Goal: Navigation & Orientation: Find specific page/section

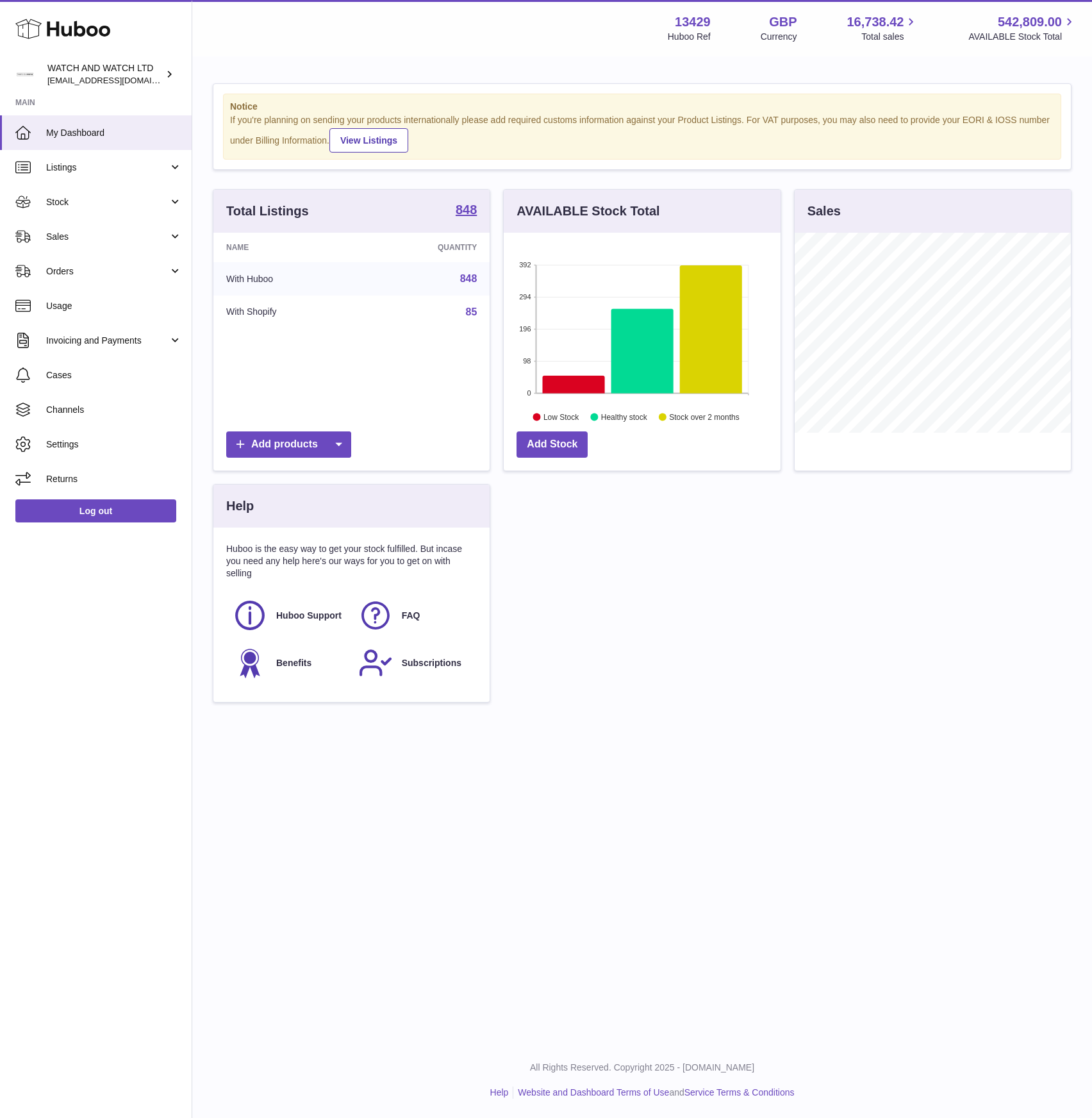
scroll to position [200, 277]
click at [632, 599] on div "Total Listings 848 Name Quantity With Huboo 848 With Shopify 85 Add products AV…" at bounding box center [642, 452] width 872 height 527
click at [554, 6] on div "Menu Huboo 13429 Huboo Ref GBP Currency 16,738.42 Total sales 542,809.00 AVAILA…" at bounding box center [642, 28] width 900 height 56
click at [129, 139] on link "My Dashboard" at bounding box center [96, 133] width 192 height 35
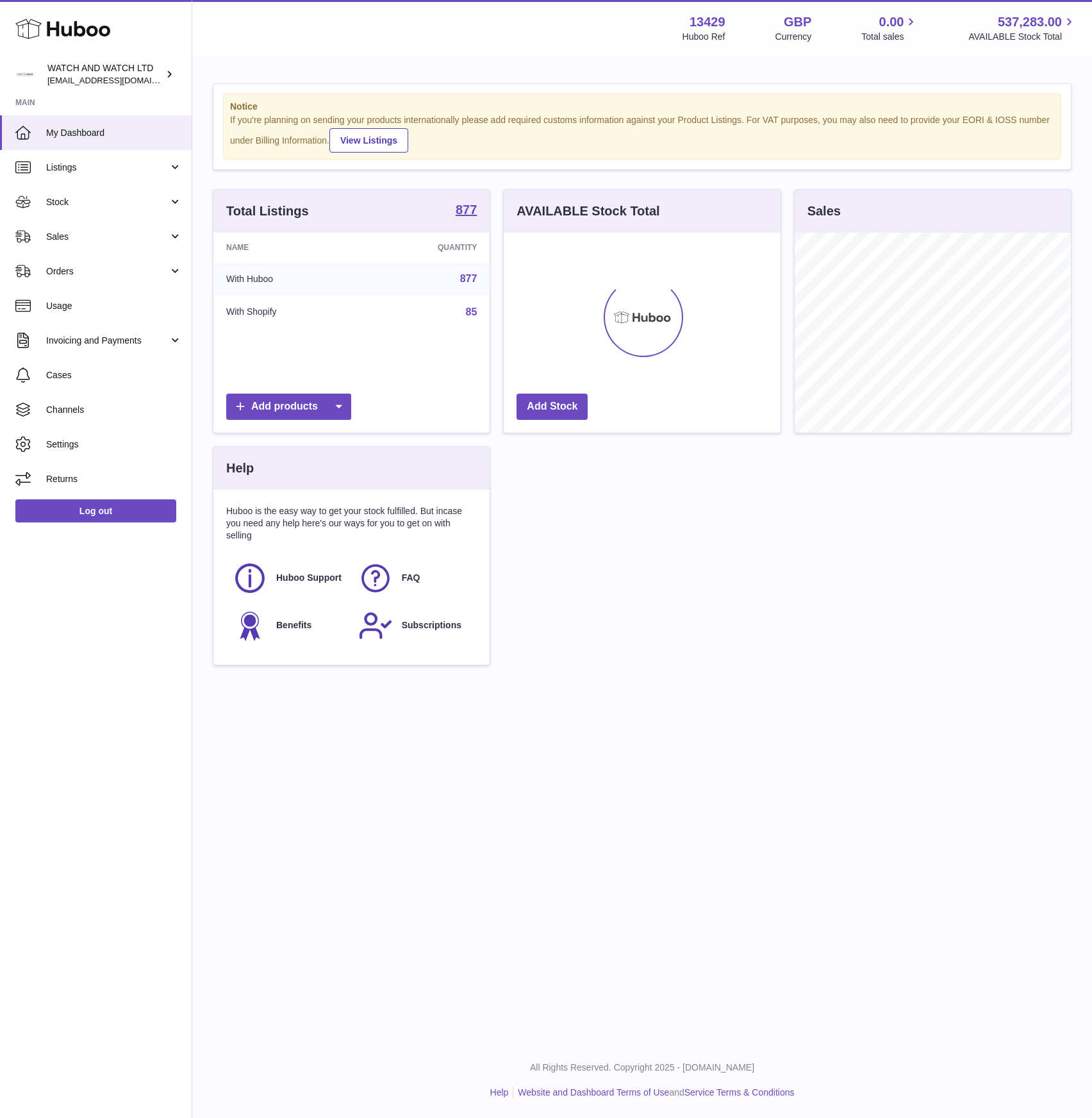
scroll to position [200, 277]
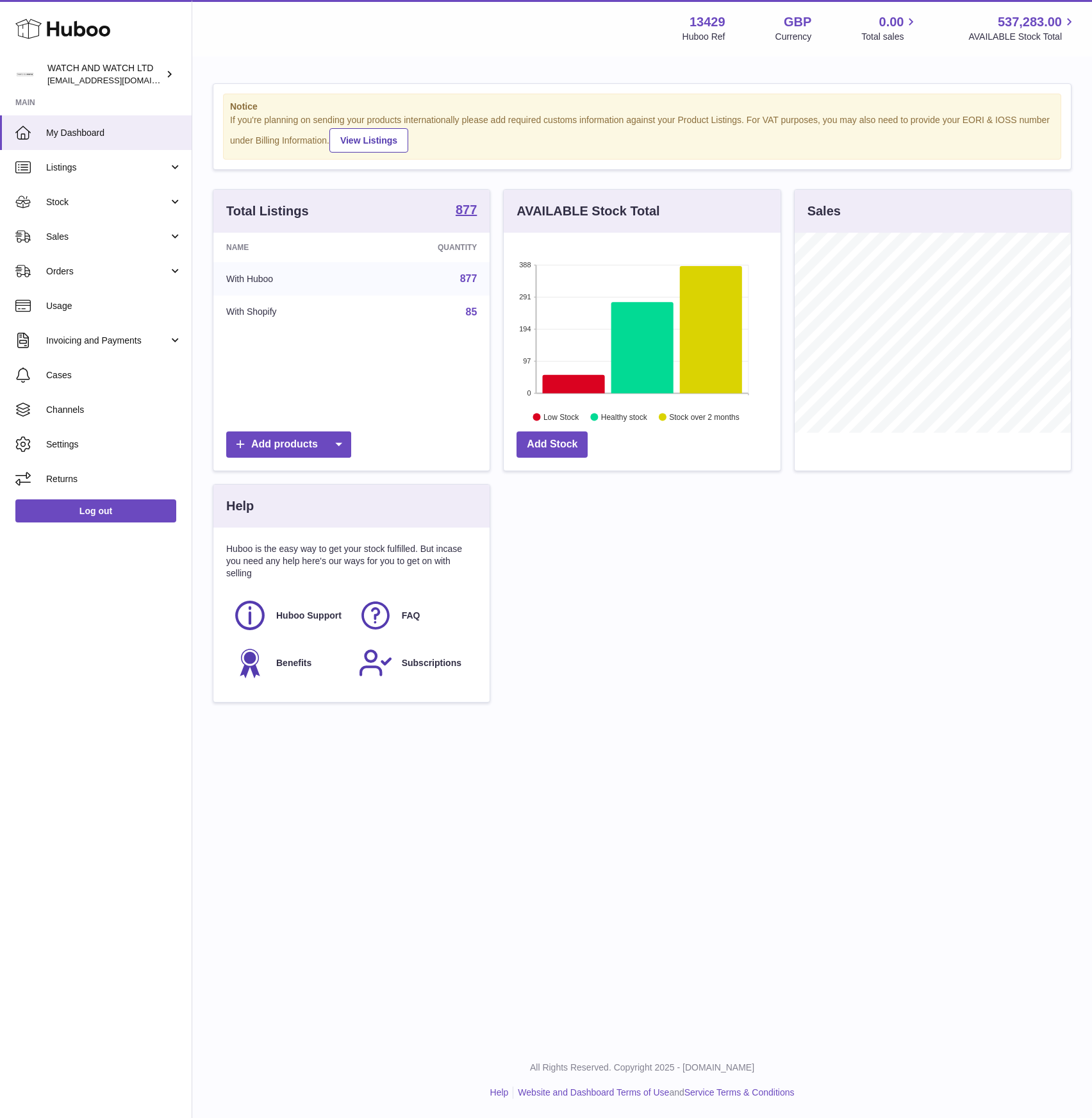
click at [613, 625] on div "Total Listings 877 Name Quantity With Huboo 877 With Shopify 85 Add products AV…" at bounding box center [642, 452] width 872 height 527
click at [99, 227] on link "Sales" at bounding box center [96, 236] width 192 height 35
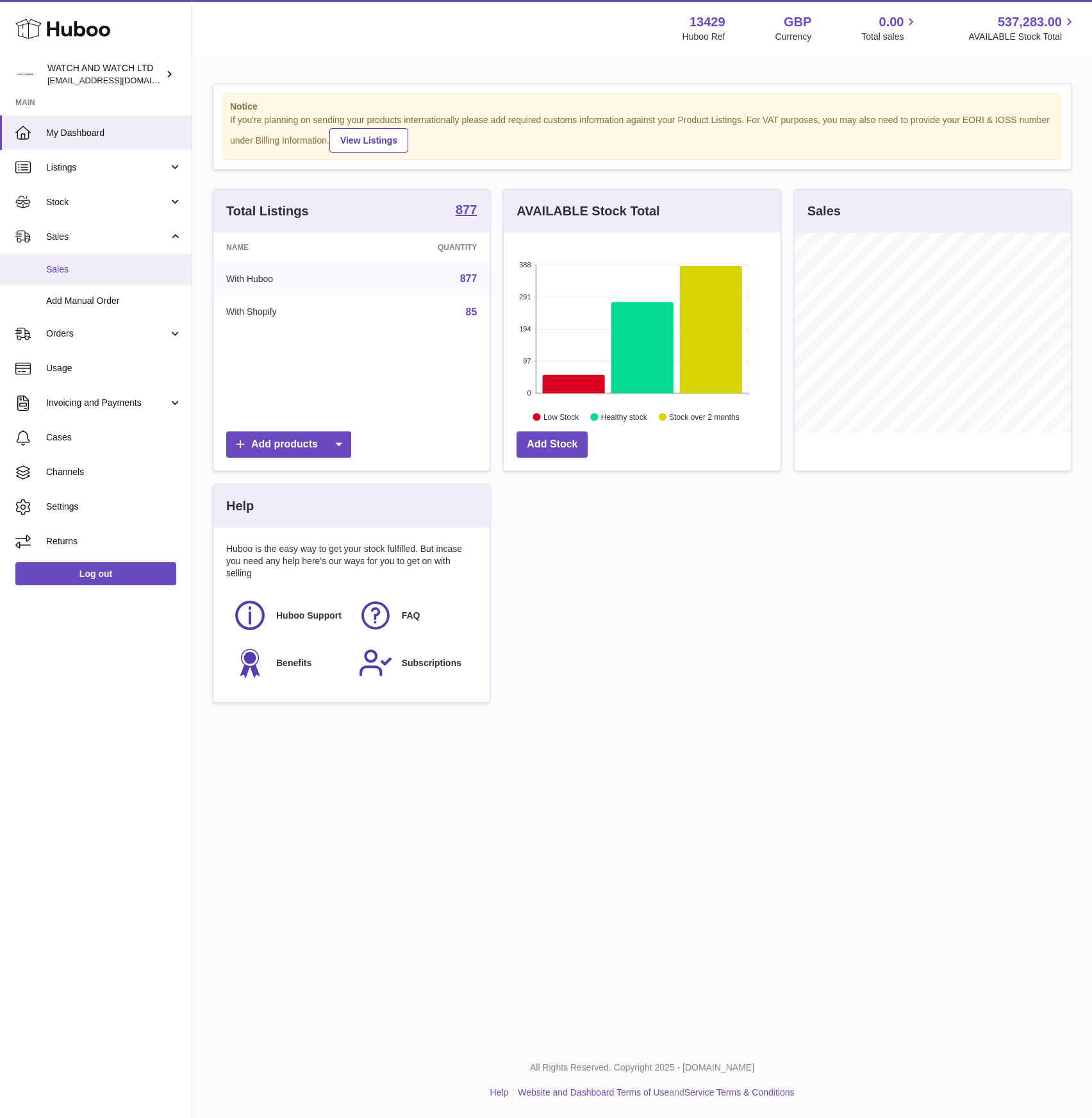
click at [89, 268] on span "Sales" at bounding box center [114, 269] width 136 height 13
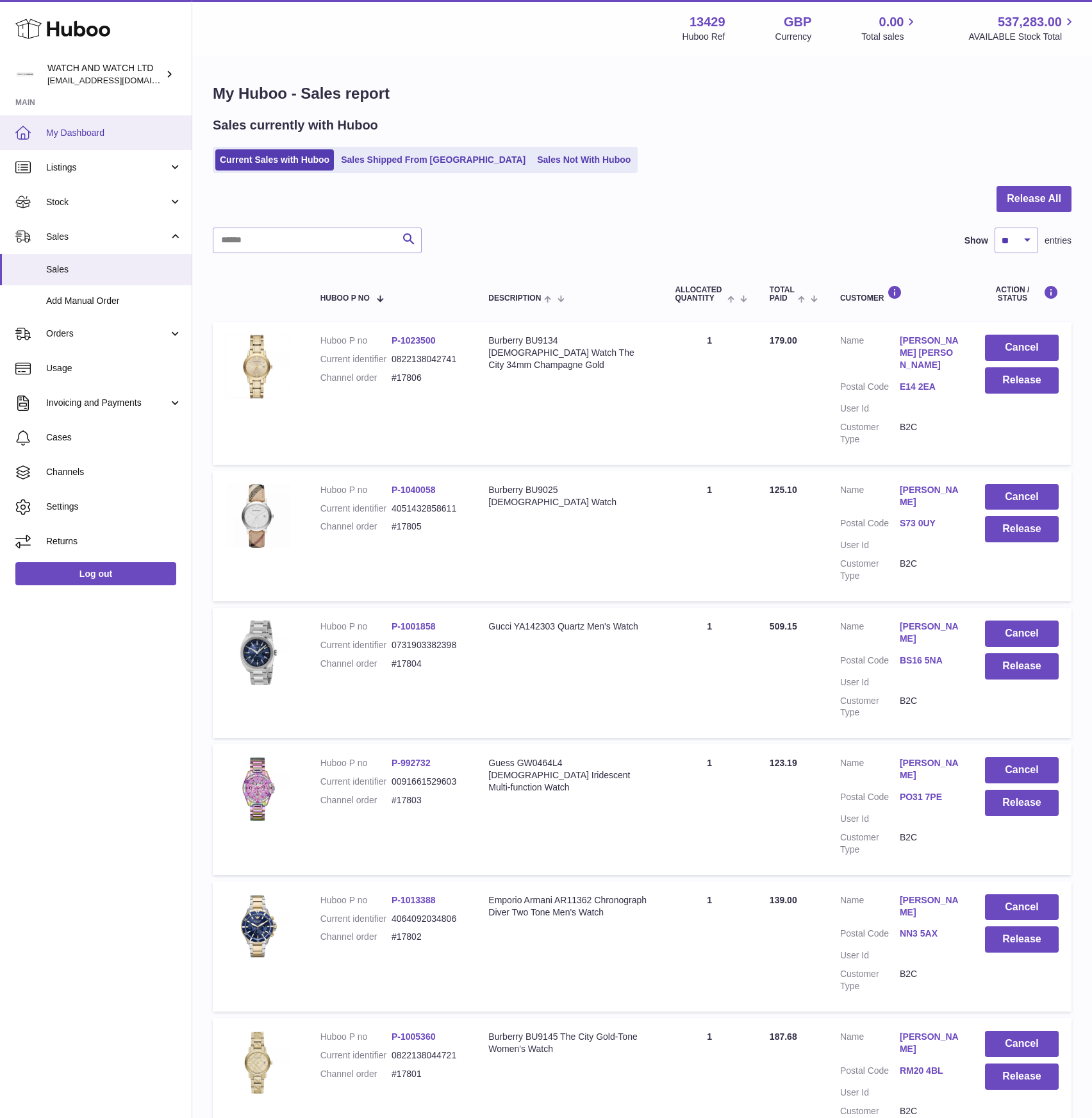
click at [123, 140] on link "My Dashboard" at bounding box center [96, 133] width 192 height 35
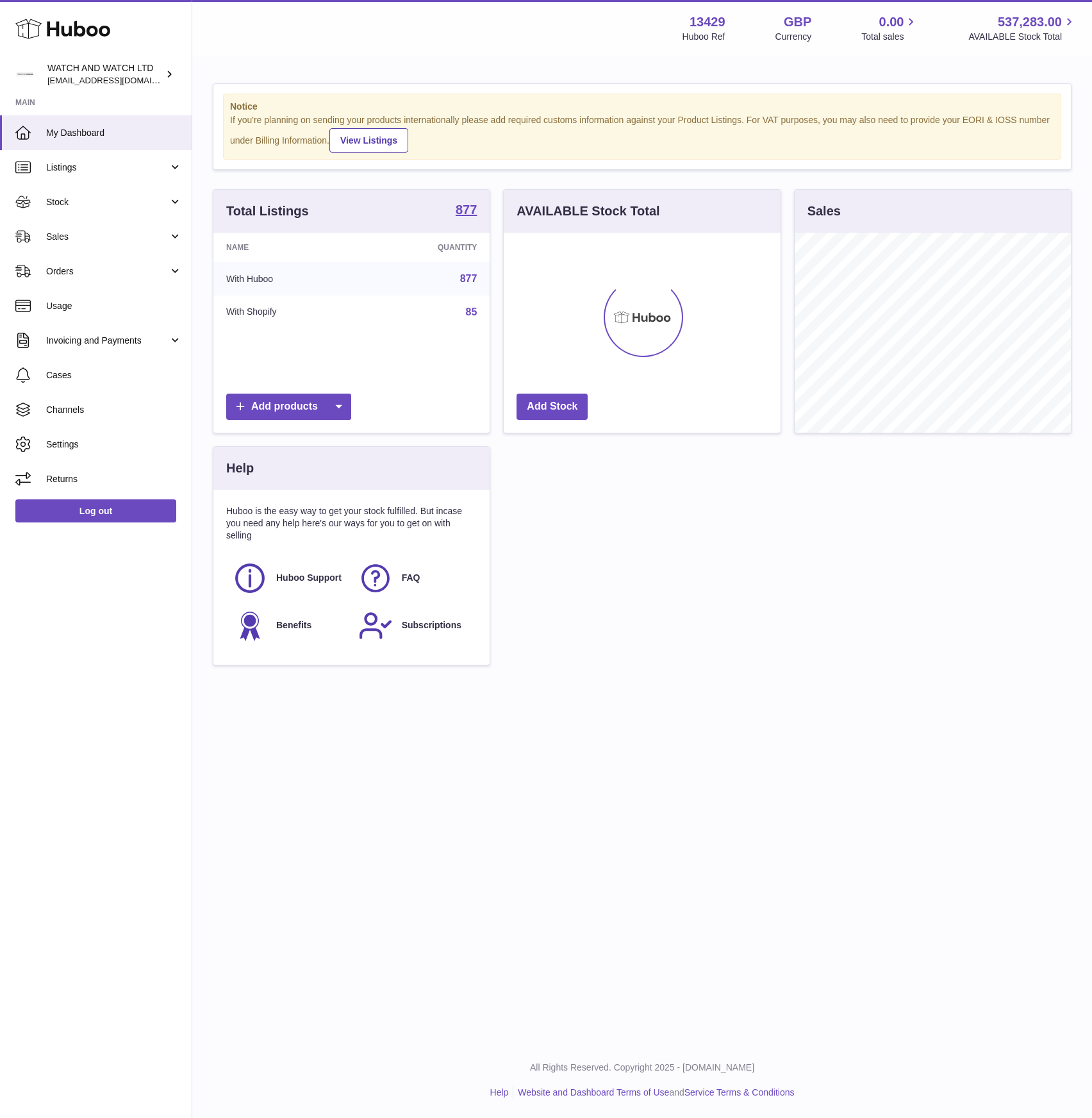
scroll to position [200, 277]
